Goal: Task Accomplishment & Management: Manage account settings

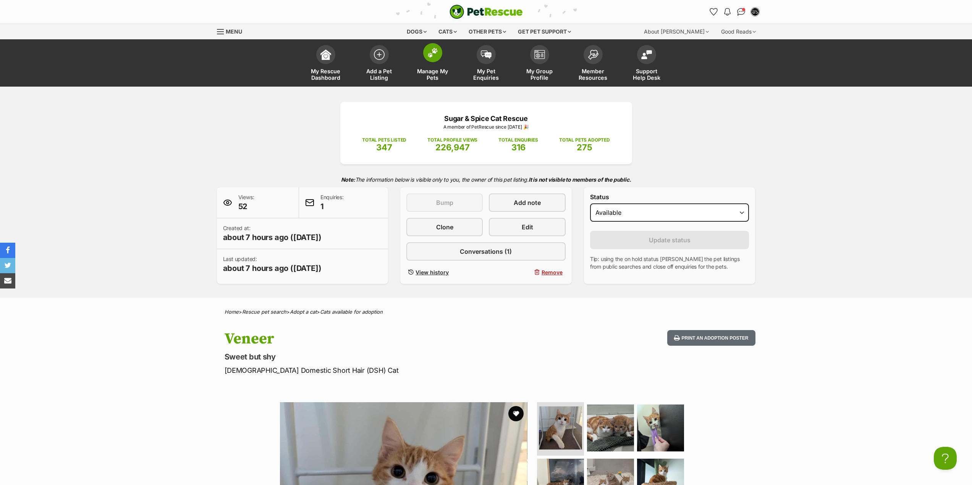
click at [441, 79] on span "Manage My Pets" at bounding box center [432, 74] width 34 height 13
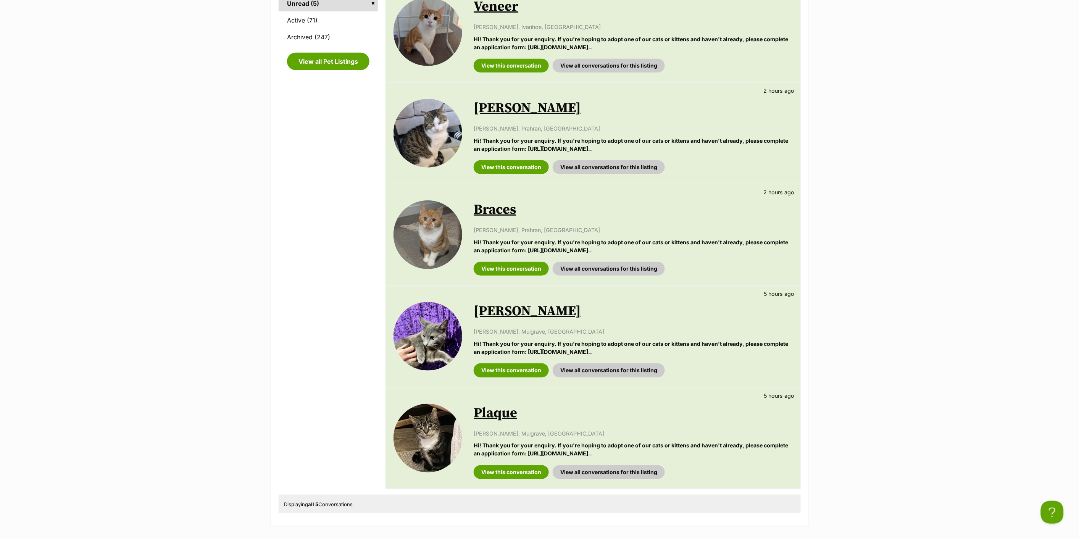
scroll to position [169, 0]
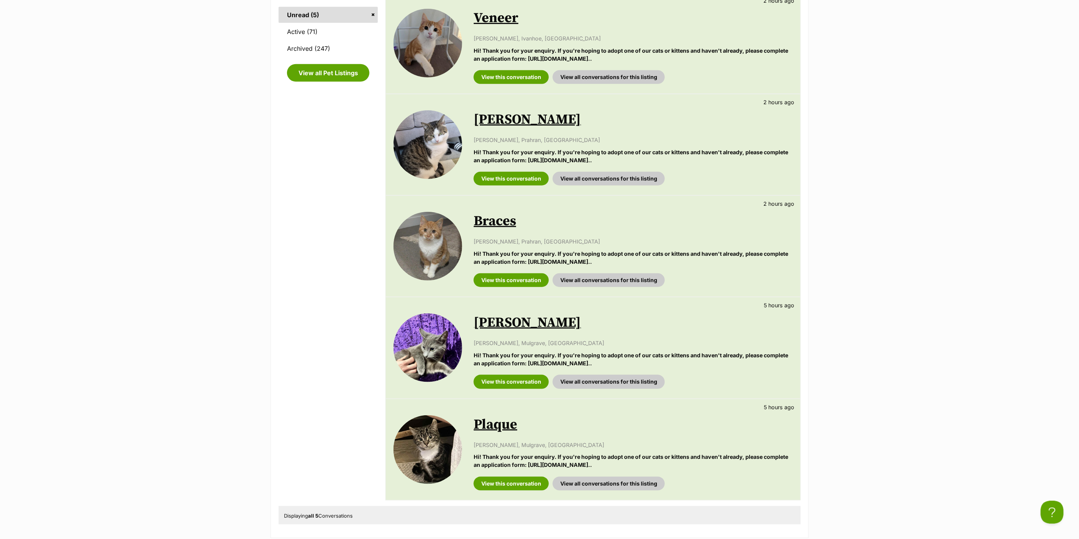
click at [491, 323] on link "Tim Tam" at bounding box center [527, 322] width 107 height 17
click at [506, 425] on link "Plaque" at bounding box center [496, 424] width 44 height 17
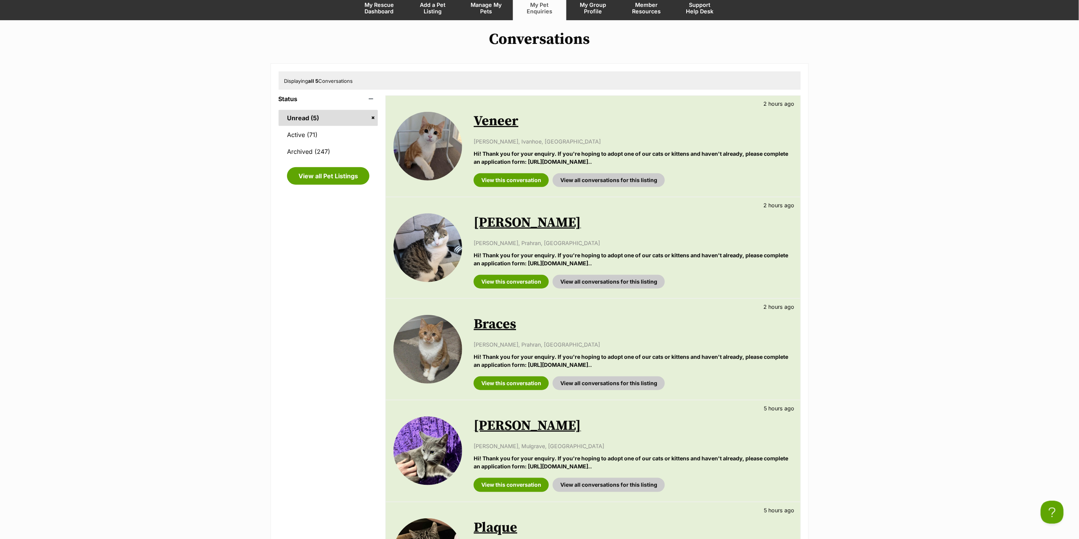
scroll to position [0, 0]
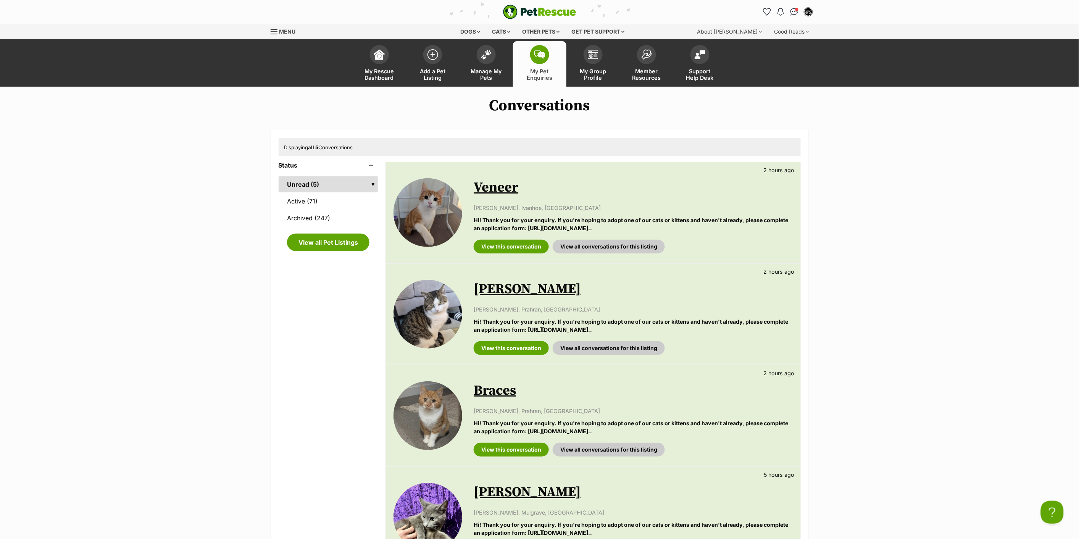
click at [535, 64] on link "My Pet Enquiries" at bounding box center [539, 63] width 53 height 45
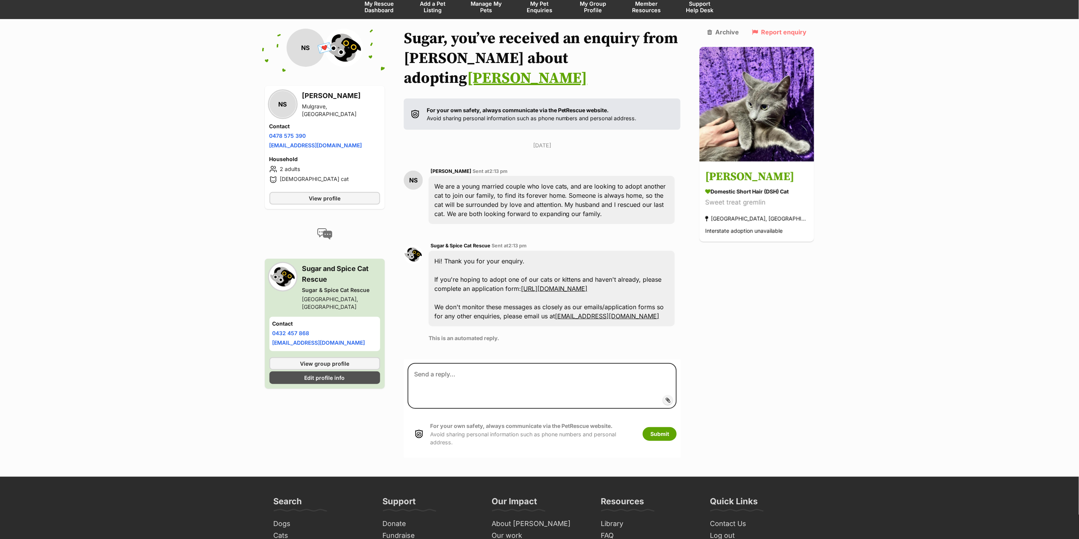
scroll to position [77, 0]
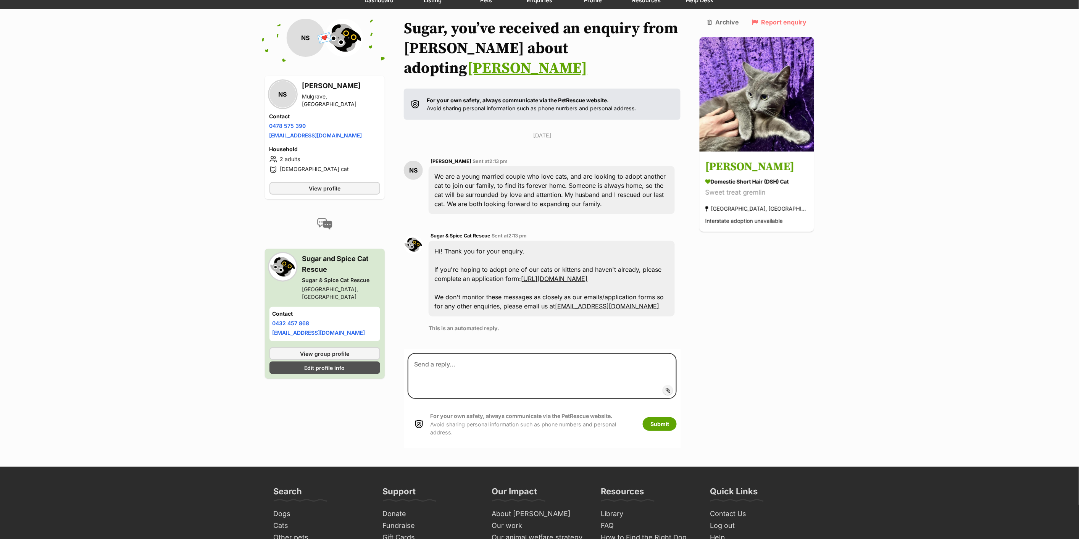
drag, startPoint x: 536, startPoint y: 155, endPoint x: 589, endPoint y: 190, distance: 63.2
click at [589, 190] on div "We are a young married couple who love cats, and are looking to adopt another c…" at bounding box center [552, 190] width 247 height 48
drag, startPoint x: 548, startPoint y: 173, endPoint x: 572, endPoint y: 189, distance: 28.4
click at [572, 189] on div "We are a young married couple who love cats, and are looking to adopt another c…" at bounding box center [552, 190] width 247 height 48
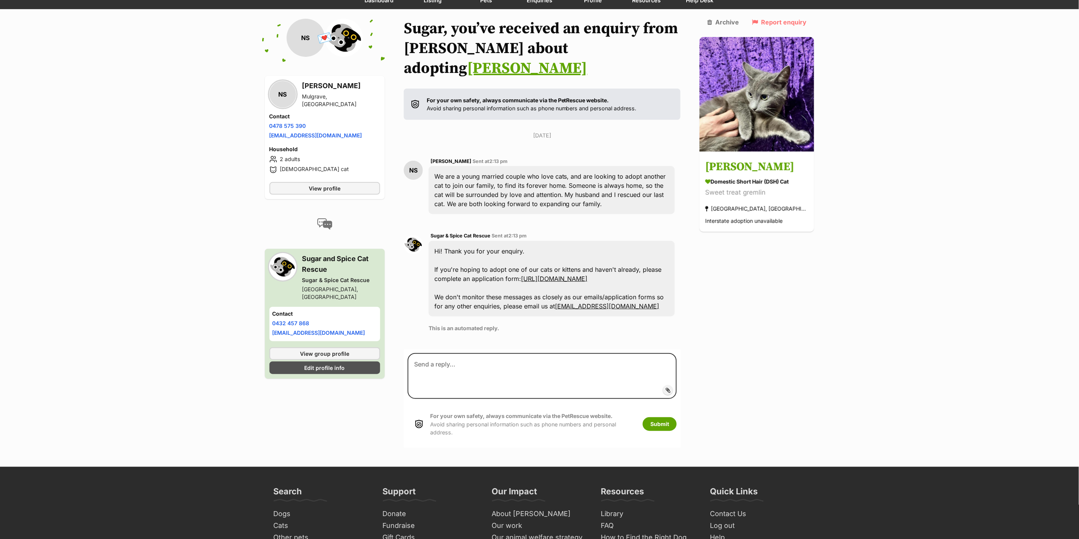
click at [572, 189] on div "We are a young married couple who love cats, and are looking to adopt another c…" at bounding box center [552, 190] width 247 height 48
drag, startPoint x: 578, startPoint y: 188, endPoint x: 462, endPoint y: 160, distance: 118.5
click at [462, 166] on div "We are a young married couple who love cats, and are looking to adopt another c…" at bounding box center [552, 190] width 247 height 48
click at [469, 166] on div "We are a young married couple who love cats, and are looking to adopt another c…" at bounding box center [552, 190] width 247 height 48
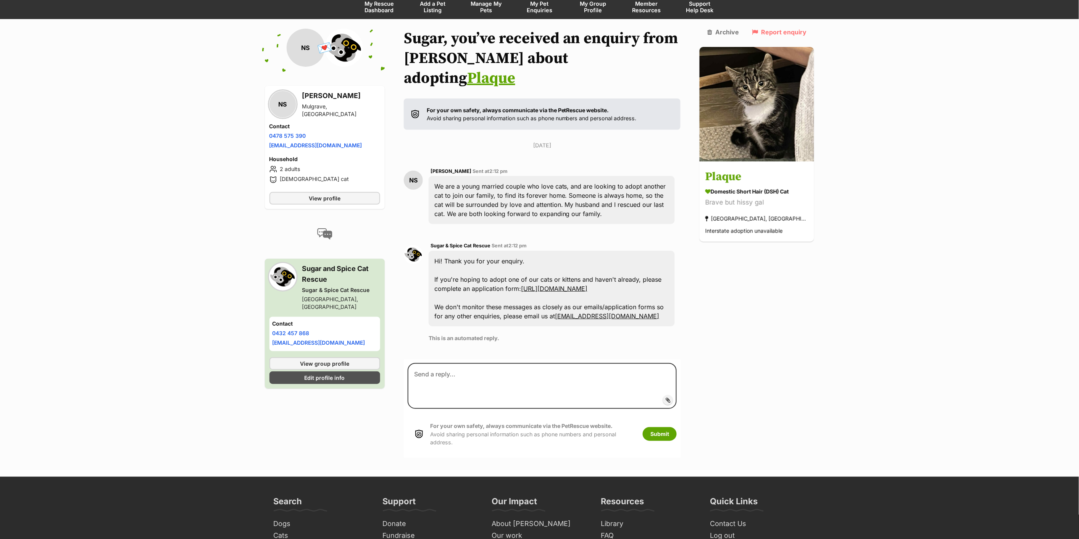
scroll to position [77, 0]
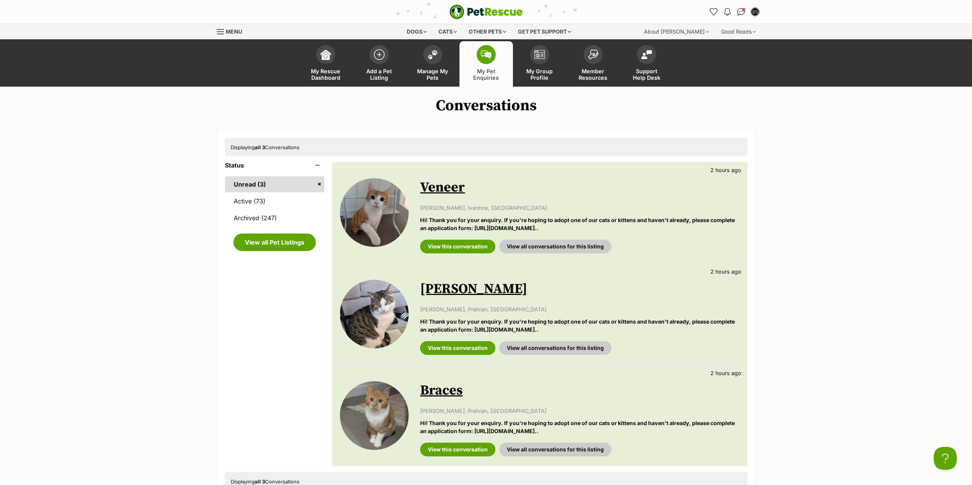
click at [495, 47] on link "My Pet Enquiries" at bounding box center [485, 63] width 53 height 45
click at [489, 65] on link "My Pet Enquiries" at bounding box center [485, 63] width 53 height 45
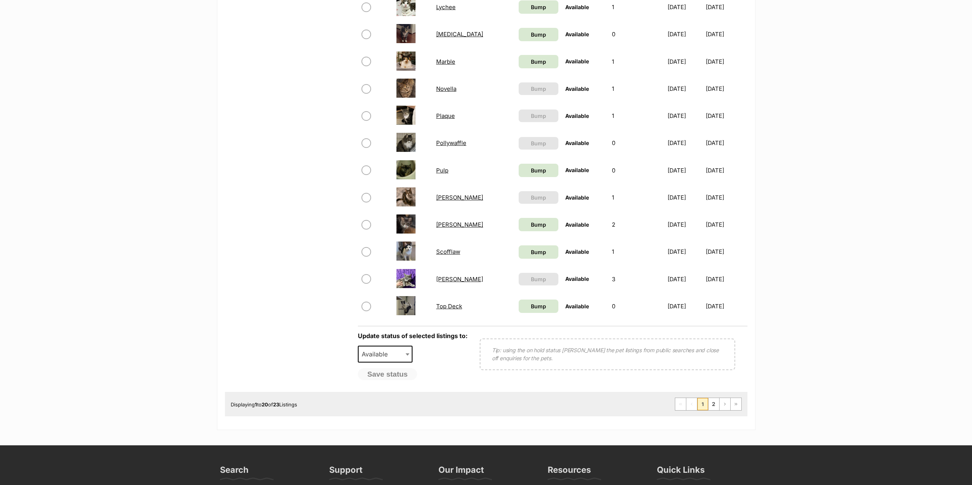
scroll to position [534, 0]
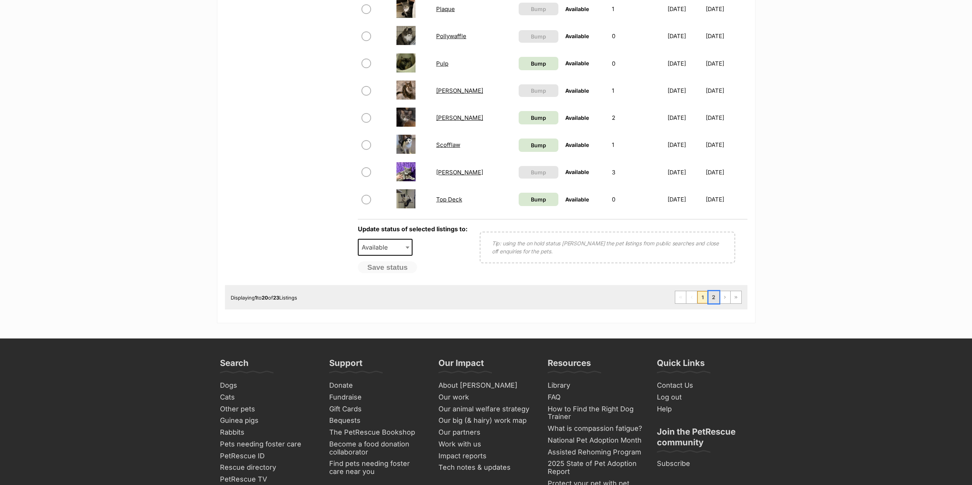
click at [710, 299] on link "2" at bounding box center [713, 297] width 11 height 12
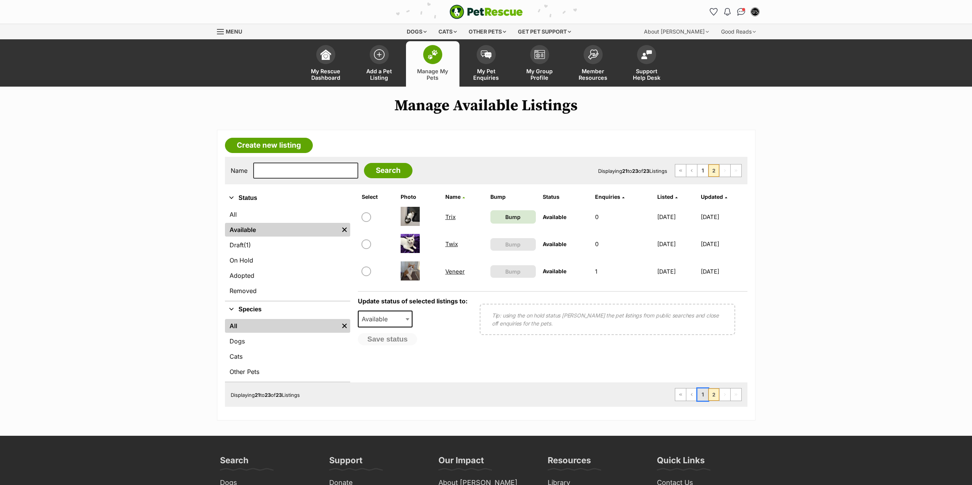
click at [704, 395] on link "1" at bounding box center [702, 395] width 11 height 12
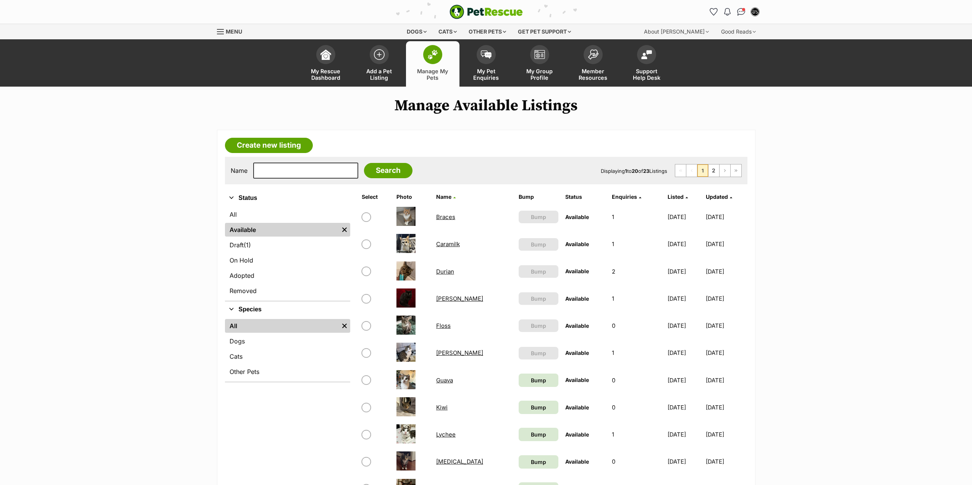
click at [441, 216] on link "Braces" at bounding box center [445, 216] width 19 height 7
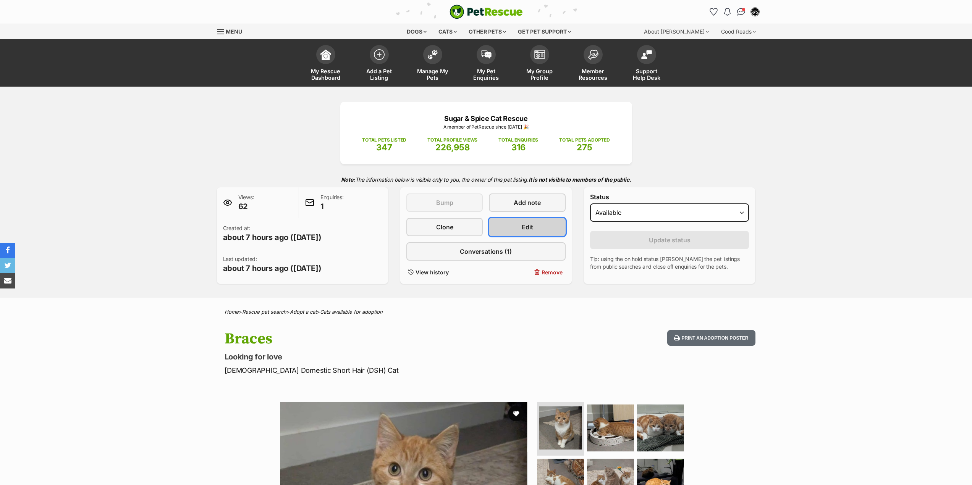
click at [518, 223] on link "Edit" at bounding box center [527, 227] width 76 height 18
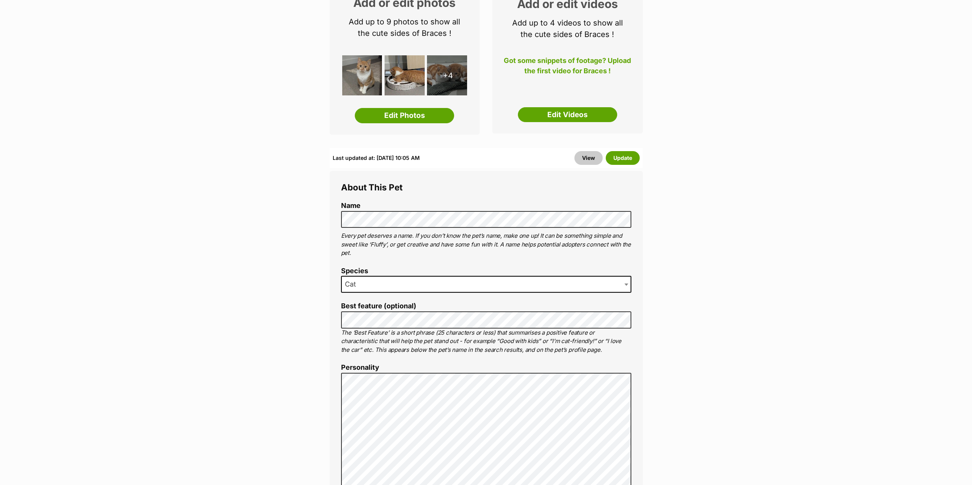
scroll to position [153, 0]
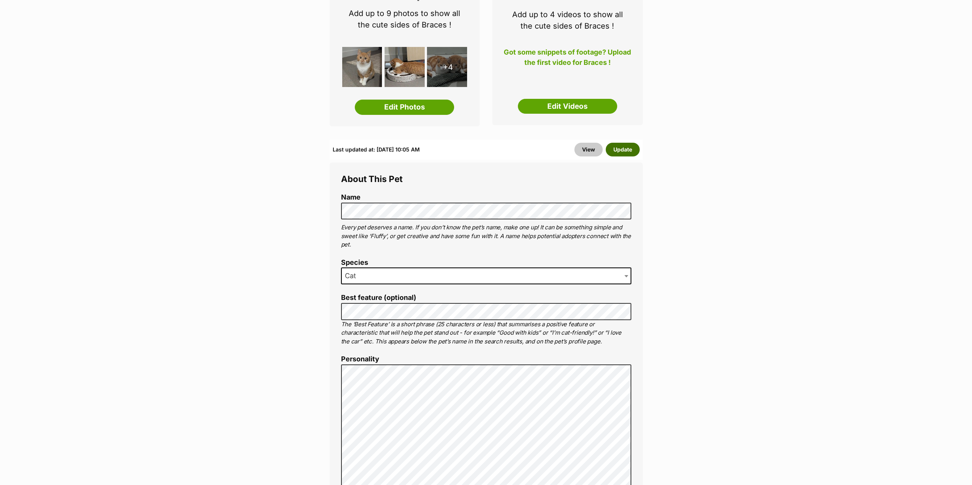
click at [629, 156] on button "Update" at bounding box center [622, 150] width 34 height 14
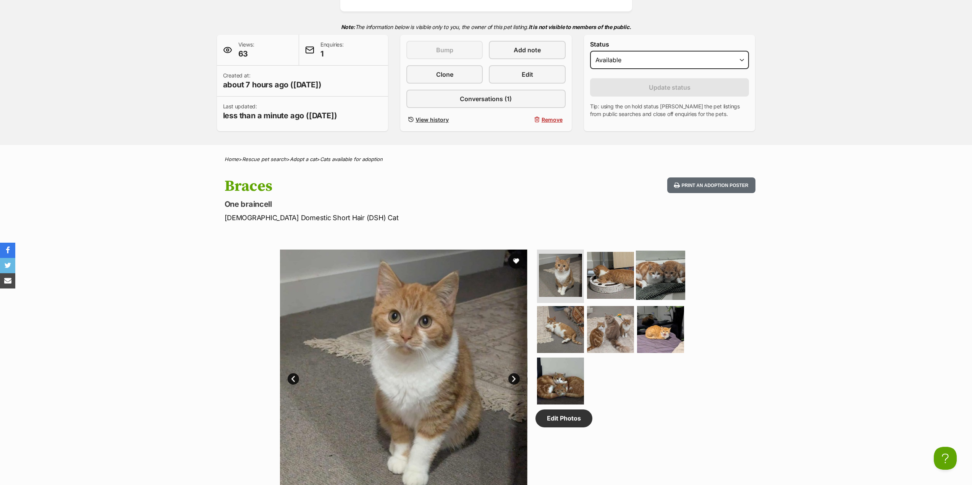
click at [639, 269] on img at bounding box center [660, 275] width 49 height 49
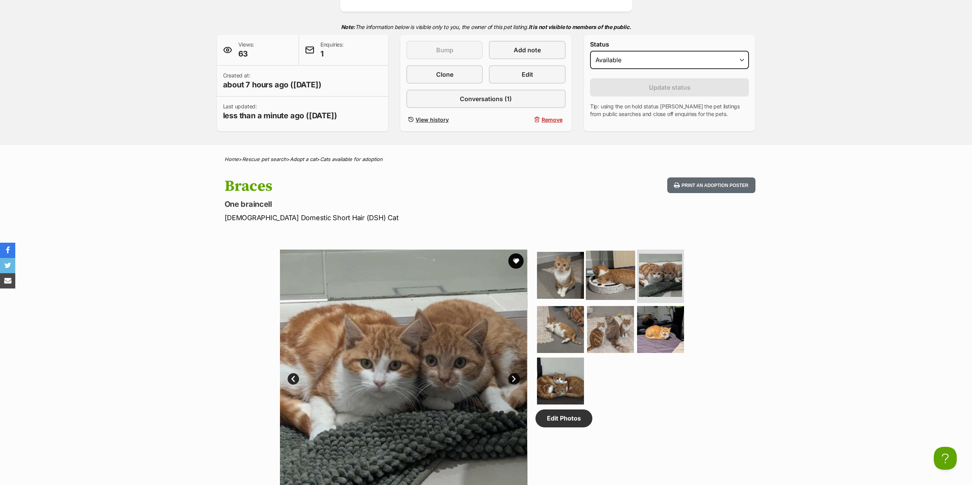
click at [618, 278] on img at bounding box center [610, 275] width 49 height 49
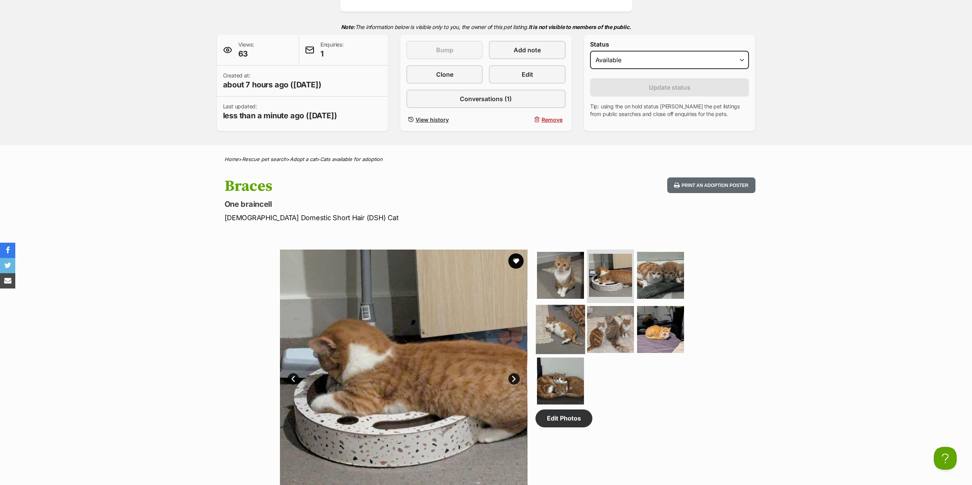
click at [560, 317] on img at bounding box center [560, 329] width 49 height 49
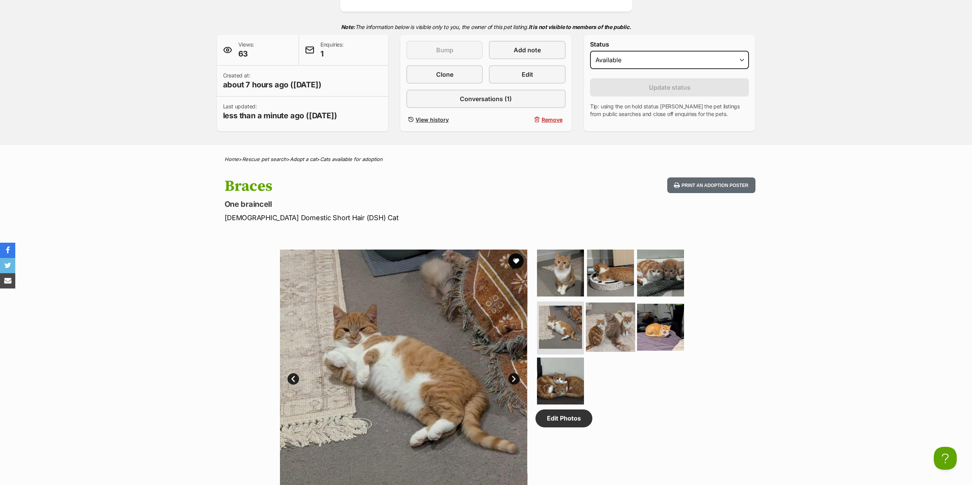
click at [593, 332] on img at bounding box center [610, 326] width 49 height 49
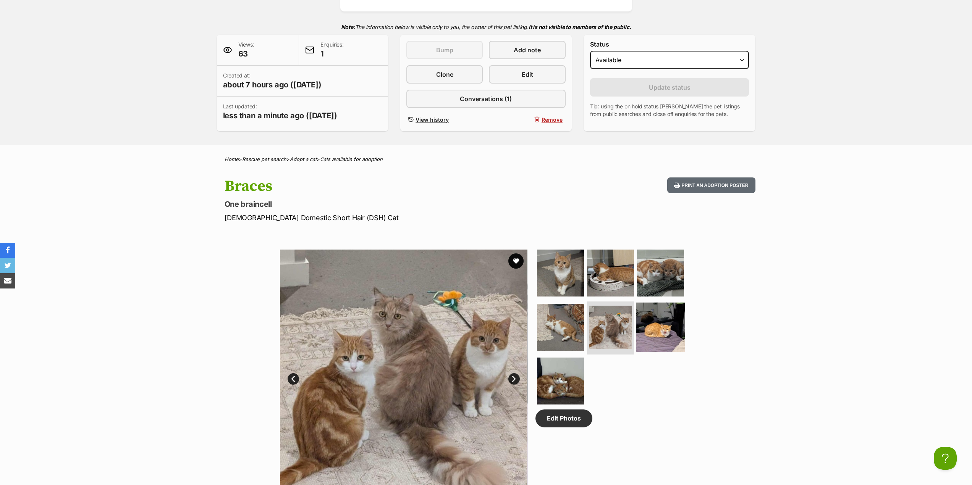
click at [653, 333] on img at bounding box center [660, 326] width 49 height 49
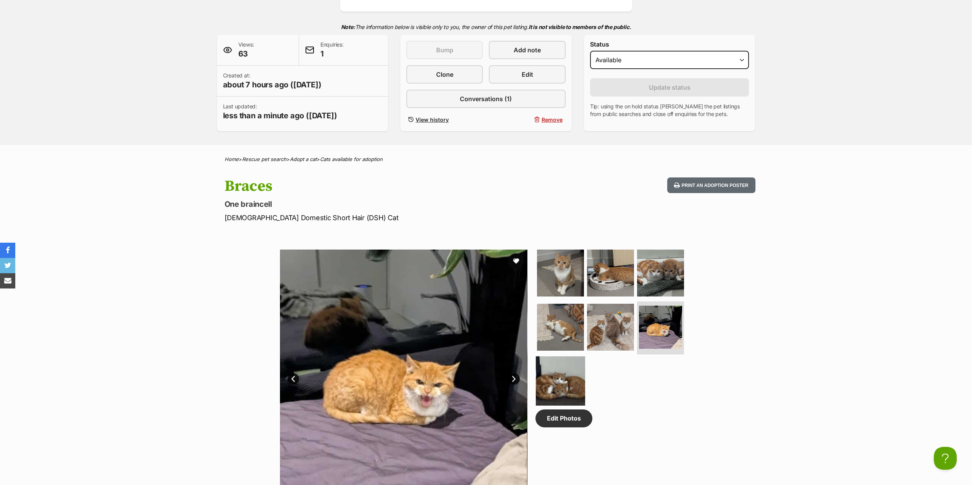
click at [578, 382] on img at bounding box center [560, 381] width 49 height 49
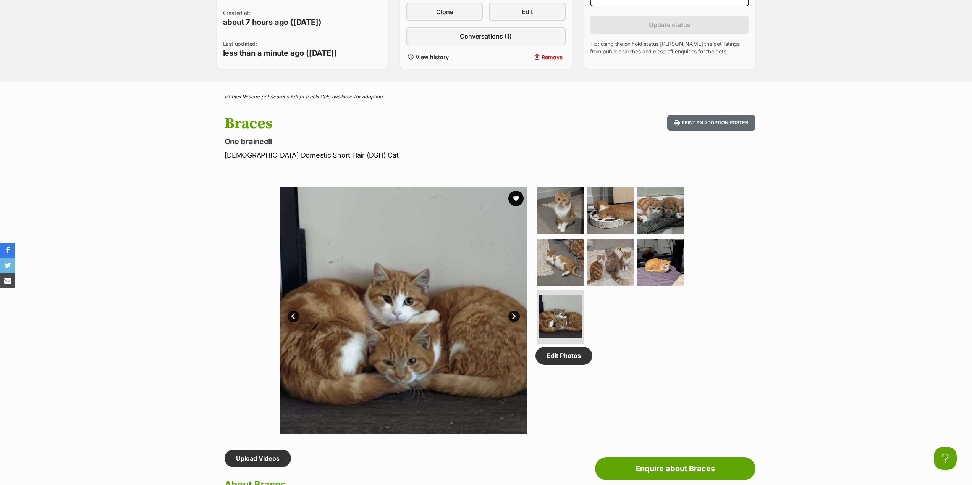
scroll to position [229, 0]
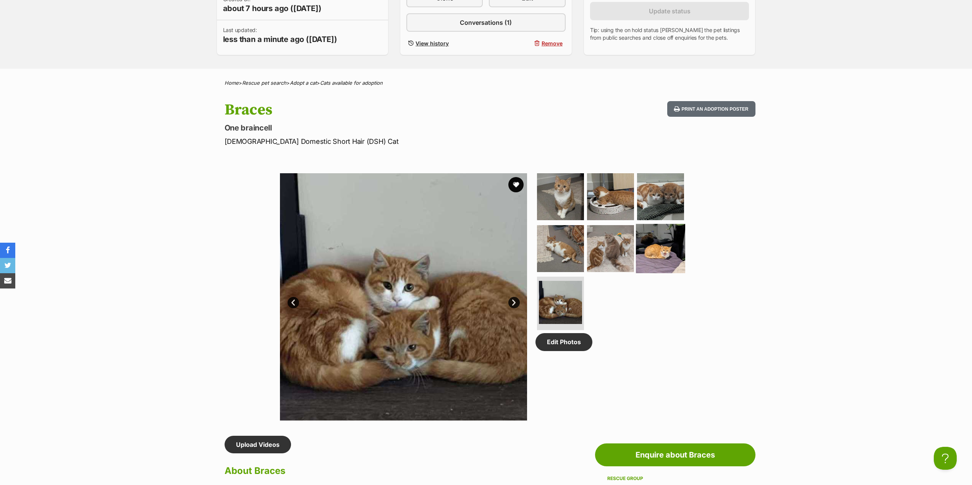
click at [667, 265] on img at bounding box center [660, 248] width 49 height 49
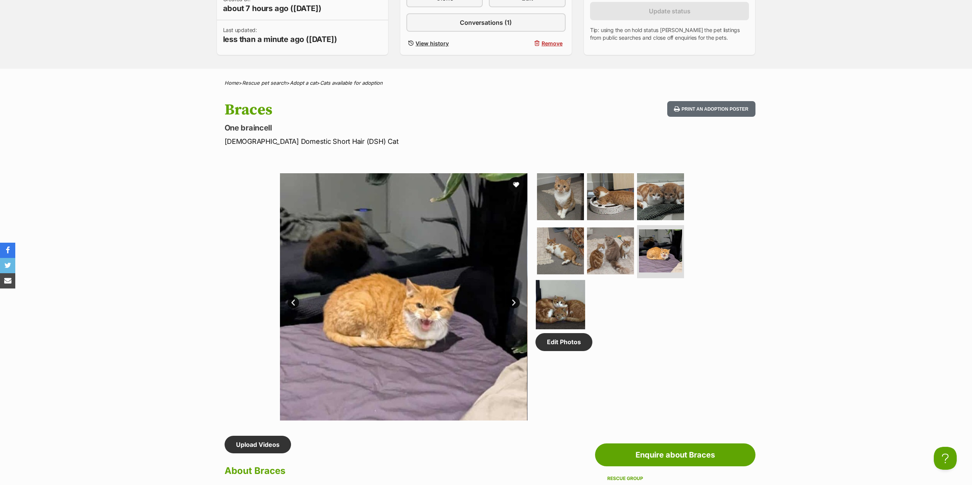
click at [574, 295] on img at bounding box center [560, 304] width 49 height 49
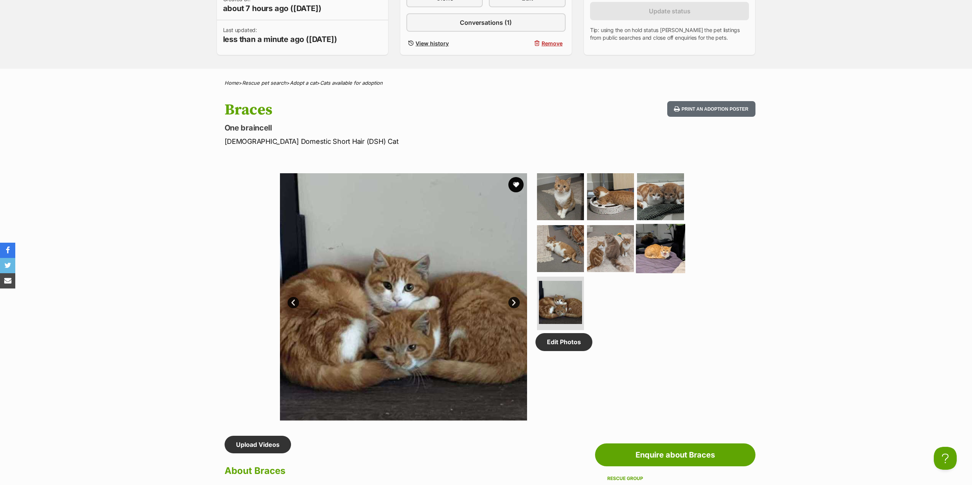
click at [649, 242] on img at bounding box center [660, 248] width 49 height 49
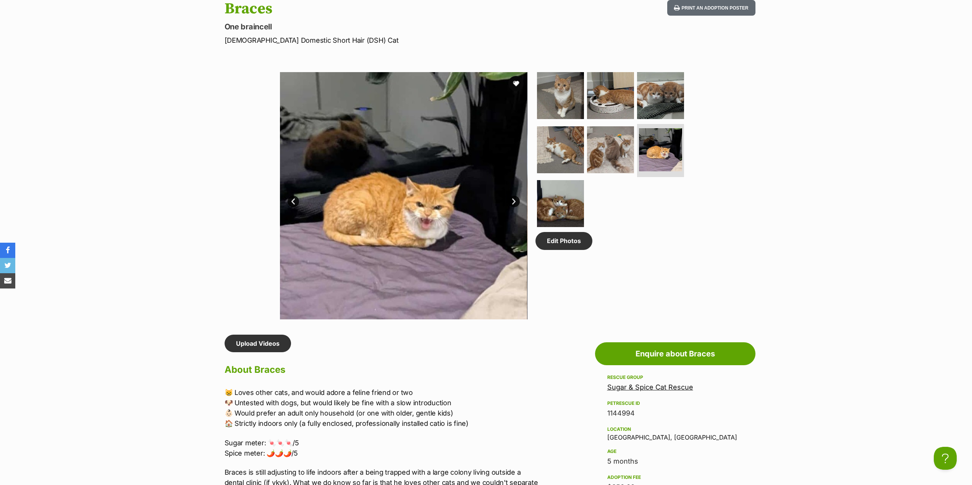
scroll to position [420, 0]
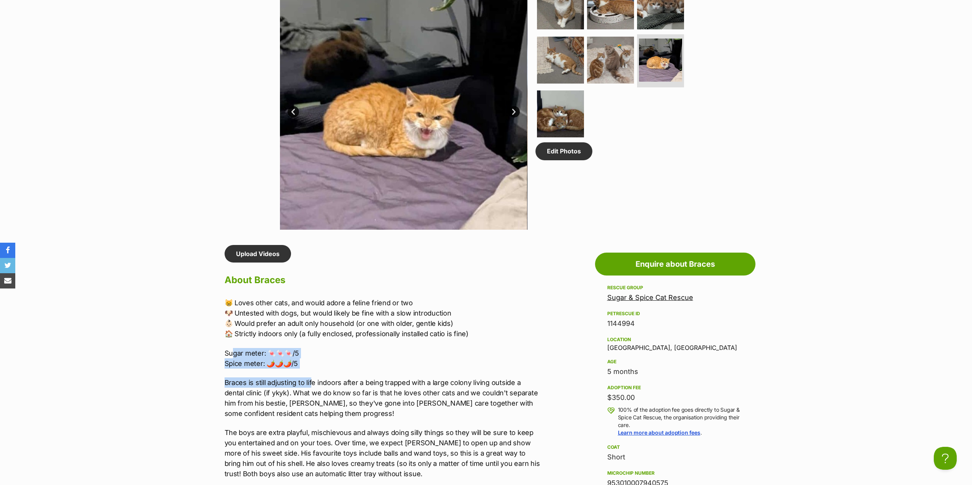
drag, startPoint x: 233, startPoint y: 345, endPoint x: 313, endPoint y: 376, distance: 85.3
click at [312, 376] on div "😸 Loves other cats, and would adore a feline friend or two 🐶 Untested with dogs…" at bounding box center [381, 438] width 315 height 280
click at [313, 376] on div "😸 Loves other cats, and would adore a feline friend or two 🐶 Untested with dogs…" at bounding box center [381, 438] width 315 height 280
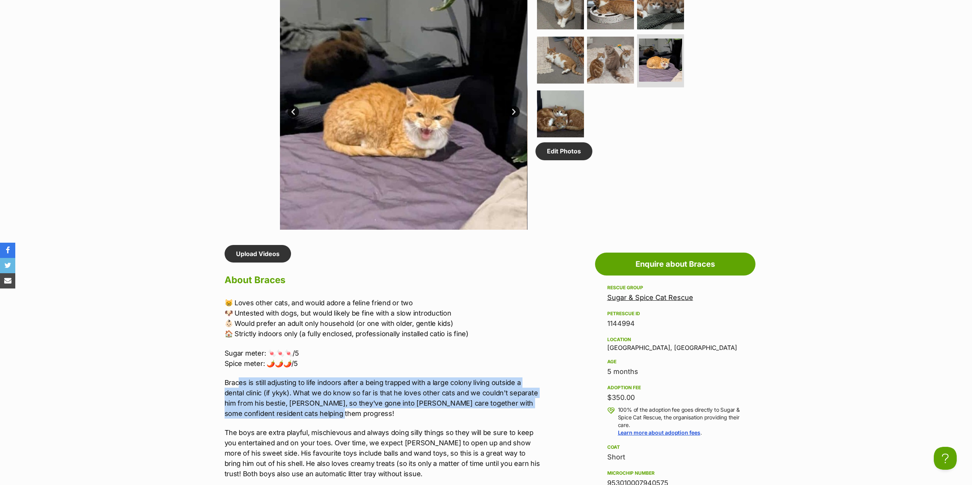
drag, startPoint x: 239, startPoint y: 381, endPoint x: 332, endPoint y: 412, distance: 98.4
click at [332, 412] on p "Braces is still adjusting to life indoors after a being trapped with a large co…" at bounding box center [381, 398] width 315 height 41
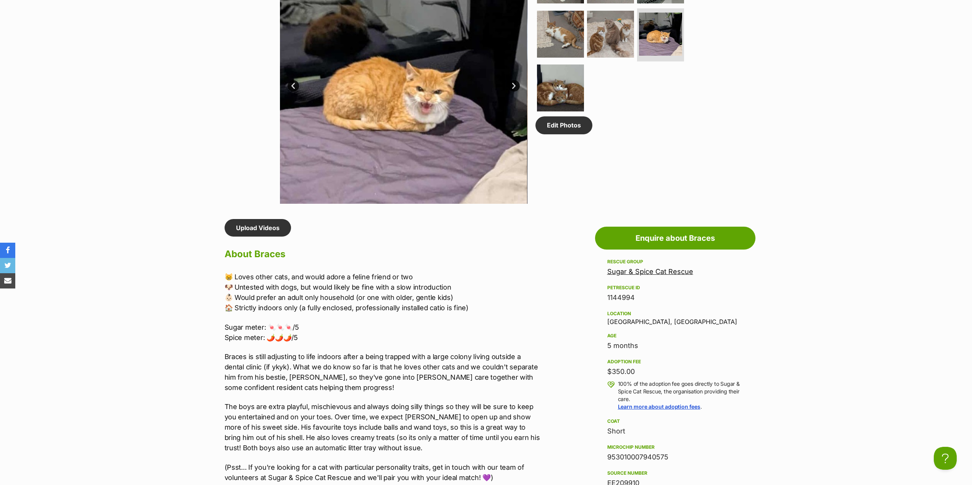
scroll to position [458, 0]
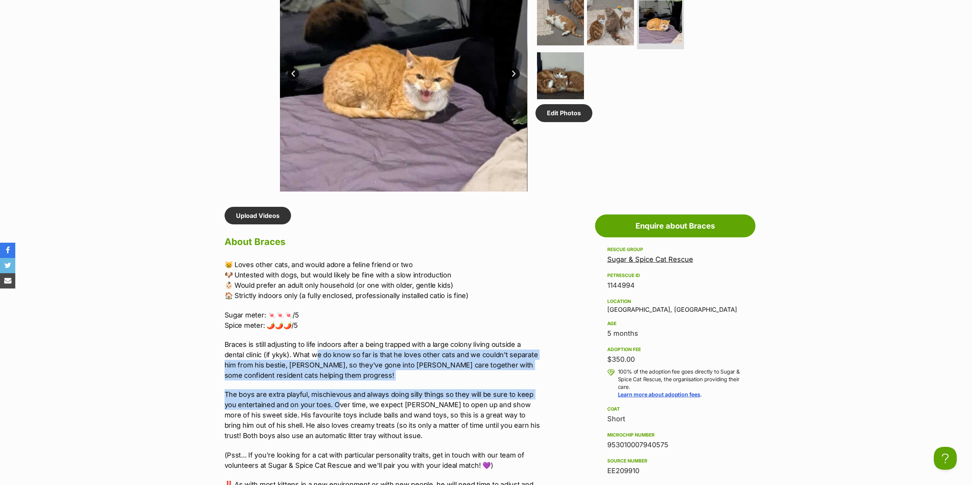
drag, startPoint x: 316, startPoint y: 360, endPoint x: 337, endPoint y: 402, distance: 46.6
click at [337, 402] on div "😸 Loves other cats, and would adore a feline friend or two 🐶 Untested with dogs…" at bounding box center [381, 400] width 315 height 280
click at [337, 403] on p "The boys are extra playful, mischievous and always doing silly things so they w…" at bounding box center [381, 415] width 315 height 52
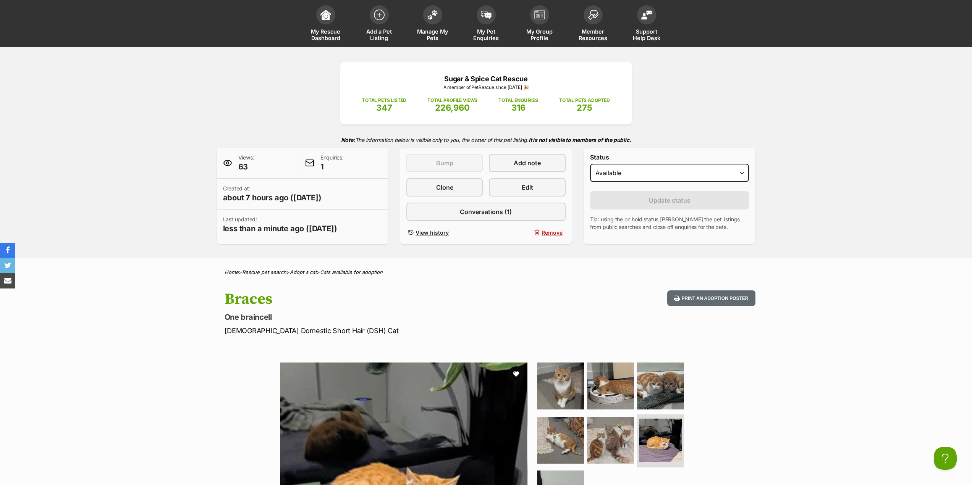
scroll to position [38, 0]
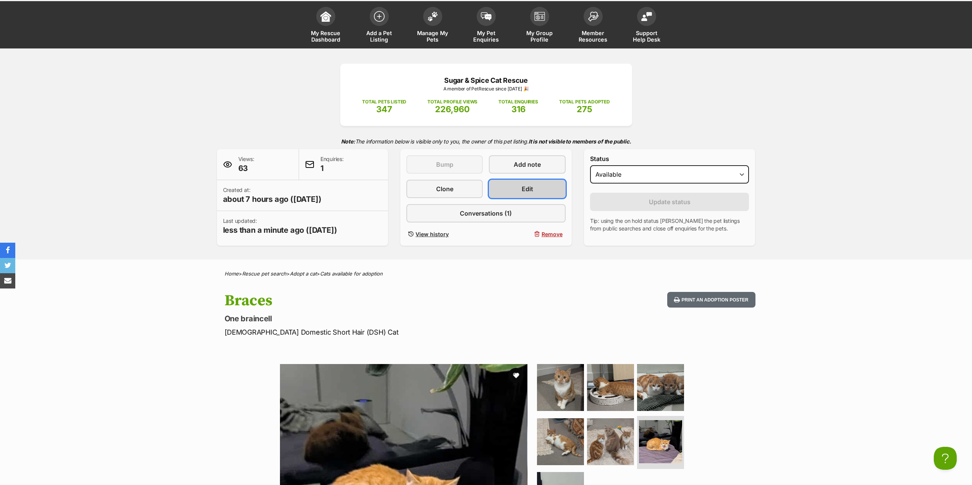
click at [547, 192] on link "Edit" at bounding box center [527, 189] width 76 height 18
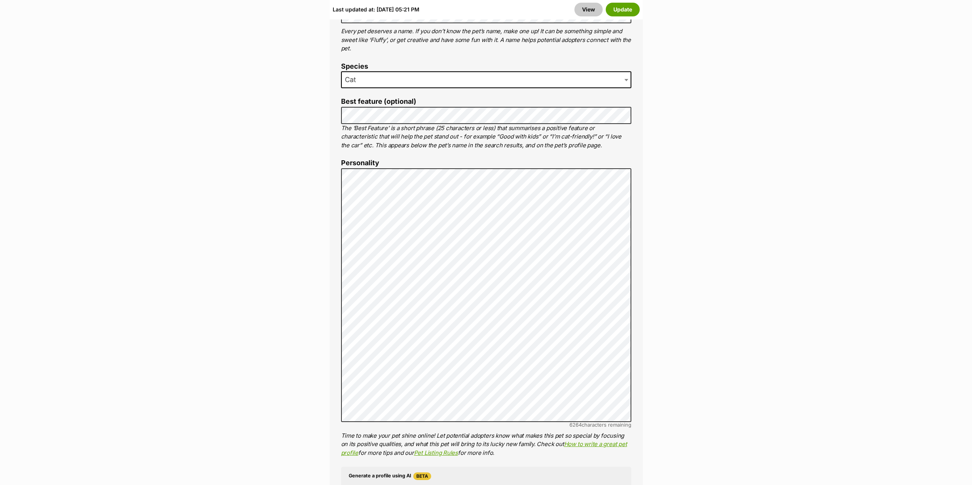
scroll to position [496, 0]
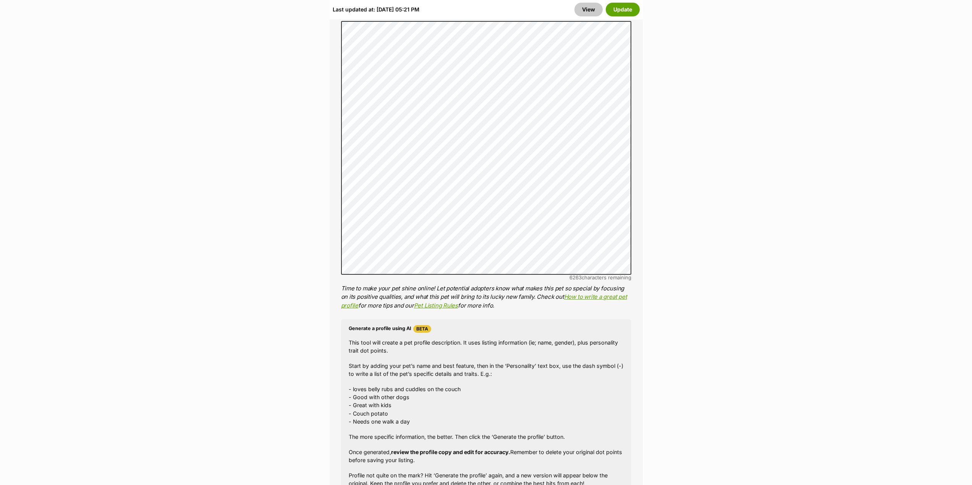
click at [621, 2] on div "Last updated at: [DATE] 05:21 PM View Update" at bounding box center [485, 10] width 313 height 20
click at [625, 10] on button "Update" at bounding box center [622, 10] width 34 height 14
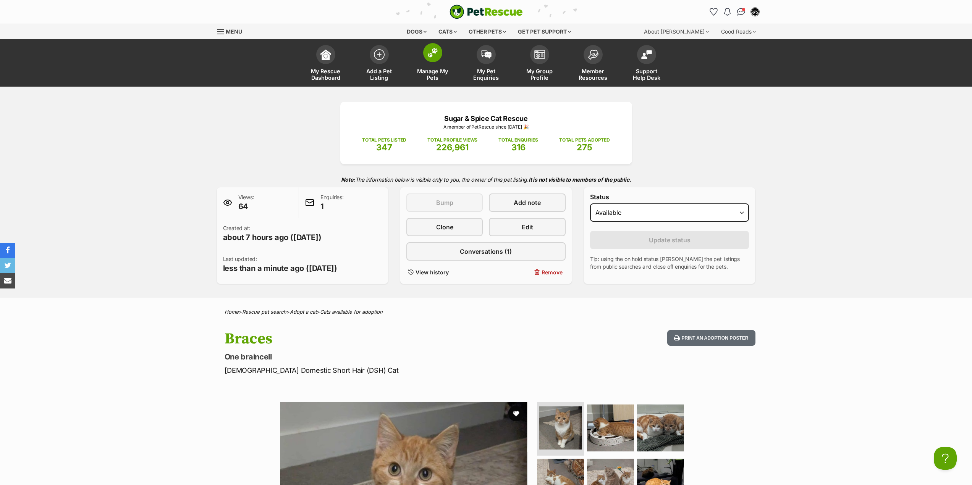
click at [446, 72] on span "Manage My Pets" at bounding box center [432, 74] width 34 height 13
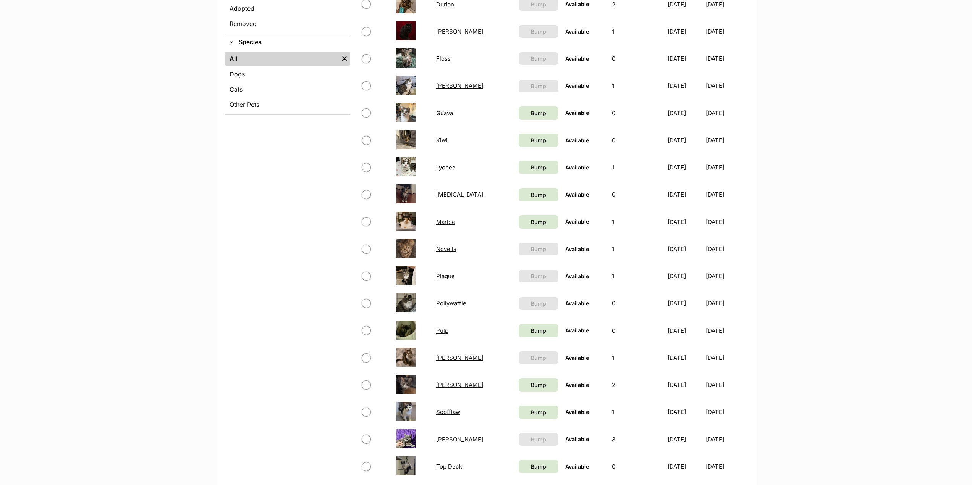
scroll to position [496, 0]
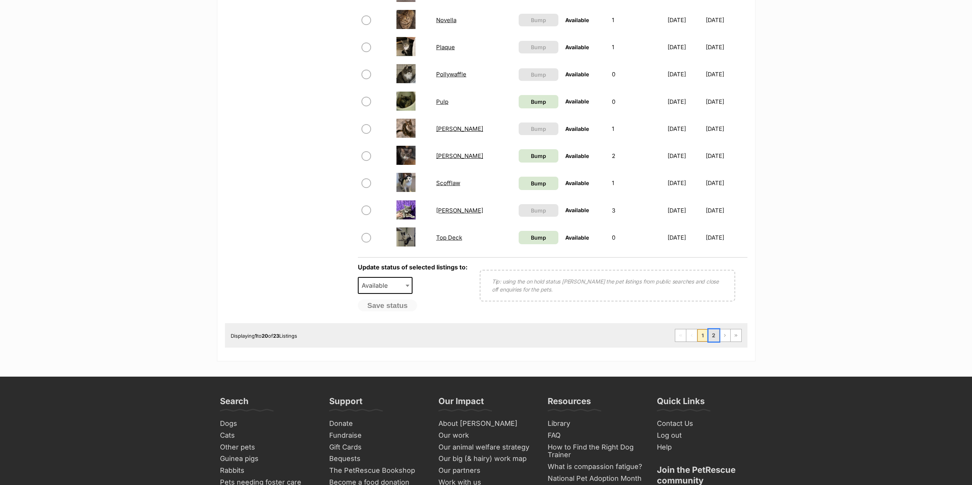
click at [716, 336] on link "2" at bounding box center [713, 335] width 11 height 12
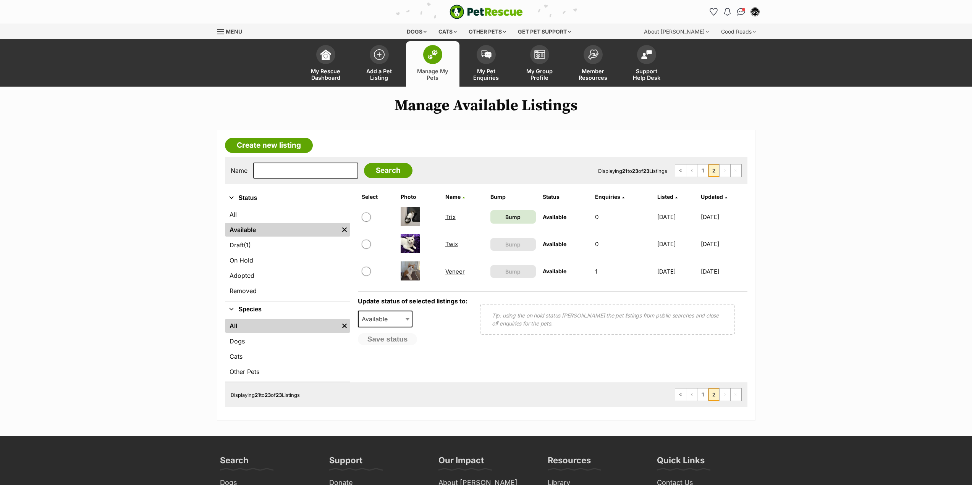
click at [445, 269] on link "Veneer" at bounding box center [454, 271] width 19 height 7
click at [252, 213] on link "All" at bounding box center [287, 215] width 125 height 14
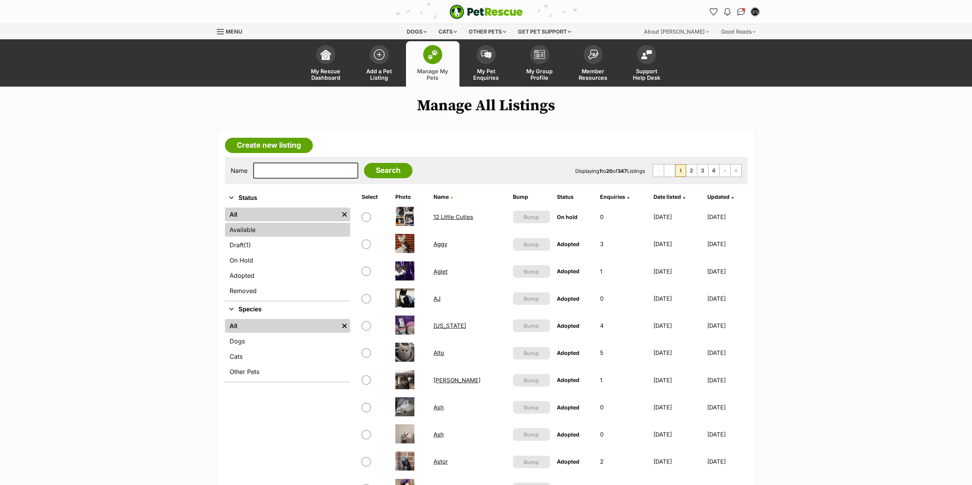
click at [274, 231] on link "Available" at bounding box center [287, 230] width 125 height 14
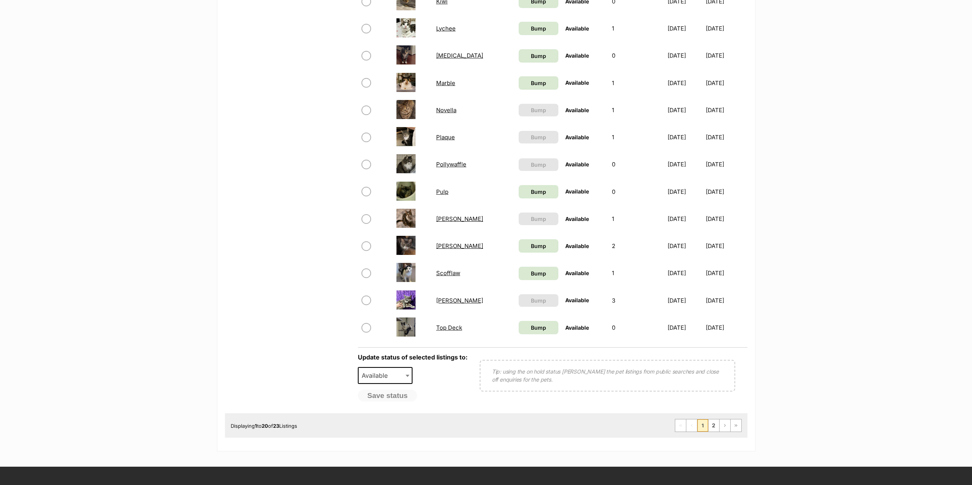
scroll to position [420, 0]
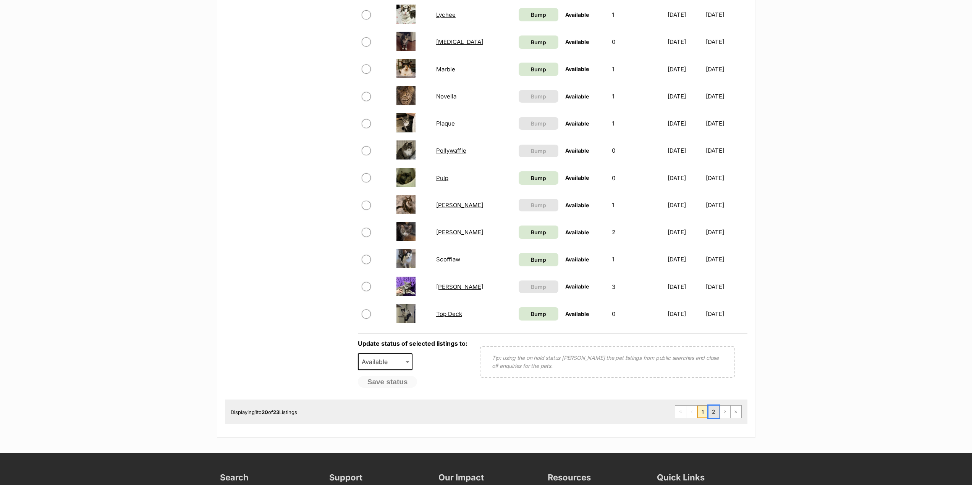
click at [715, 410] on link "2" at bounding box center [713, 412] width 11 height 12
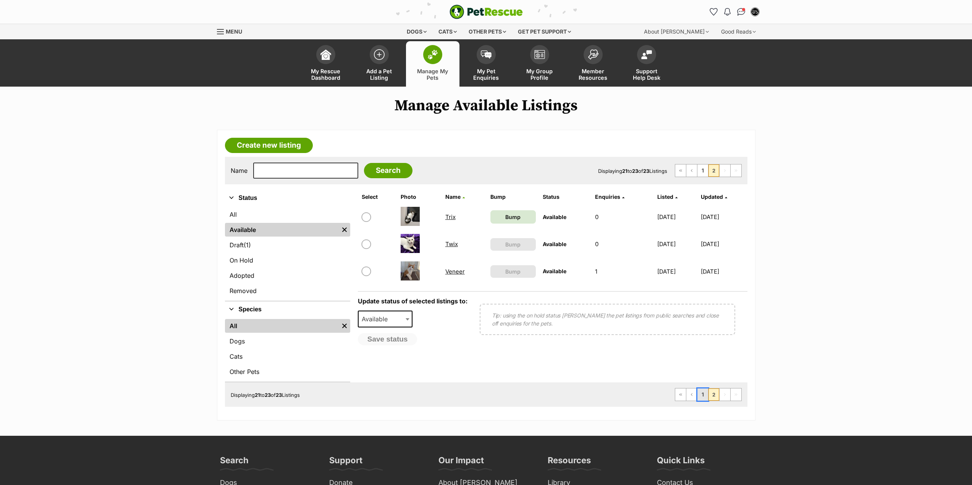
click at [704, 393] on link "1" at bounding box center [702, 395] width 11 height 12
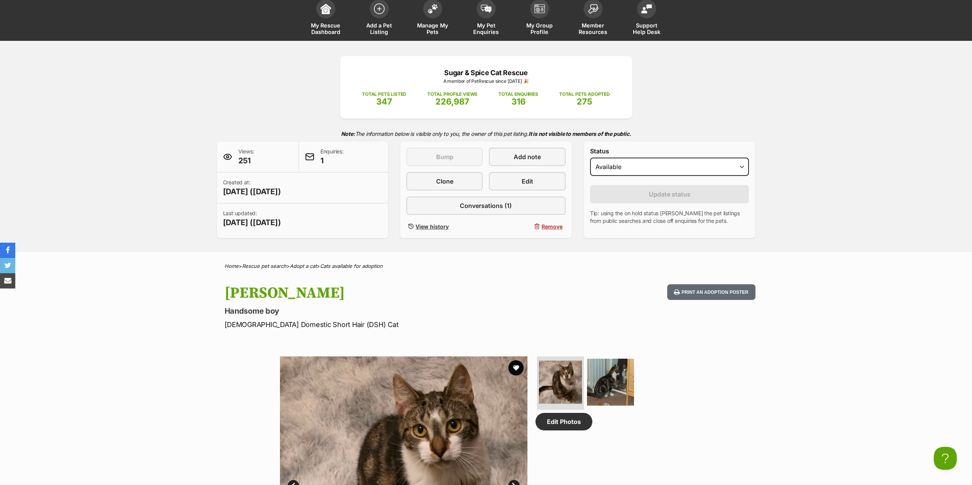
scroll to position [38, 0]
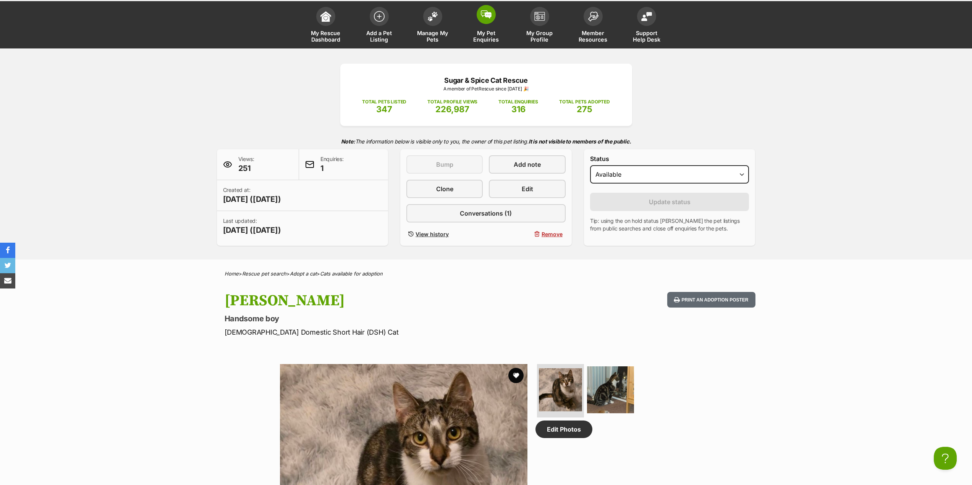
click at [492, 37] on span "My Pet Enquiries" at bounding box center [486, 36] width 34 height 13
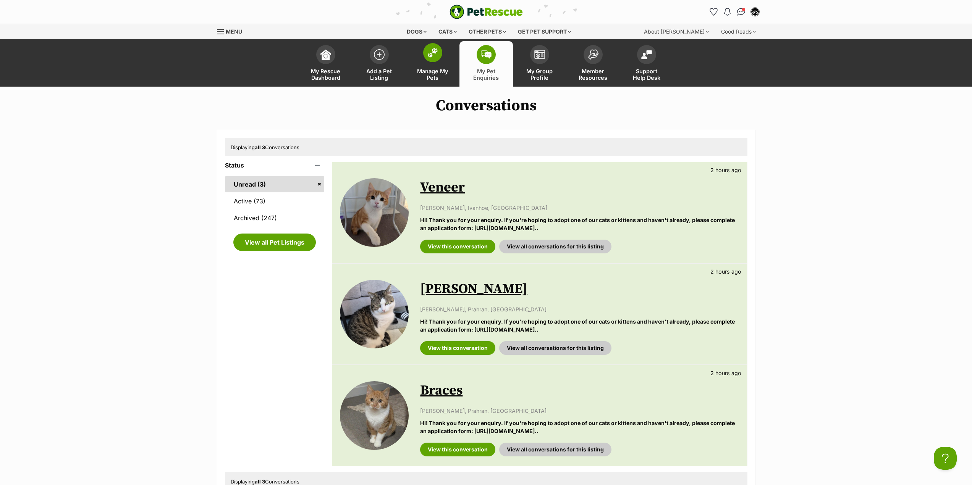
click at [432, 53] on img at bounding box center [432, 53] width 11 height 10
